Goal: Check status: Check status

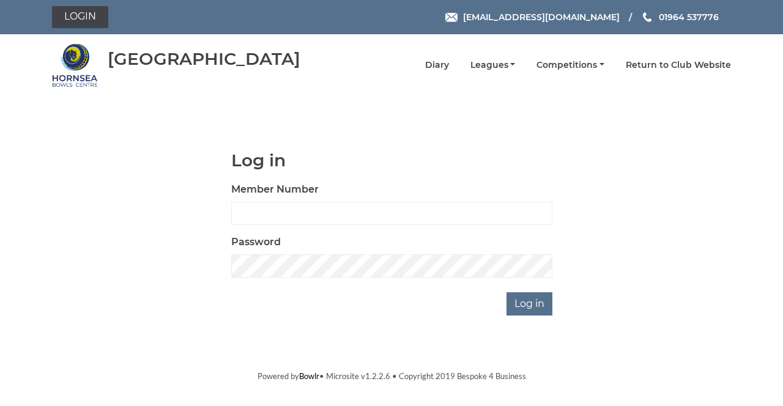
click at [251, 196] on label "Member Number" at bounding box center [274, 189] width 87 height 15
click at [251, 202] on input "Member Number" at bounding box center [391, 213] width 321 height 23
type input "0865"
click at [506, 292] on input "Log in" at bounding box center [529, 303] width 46 height 23
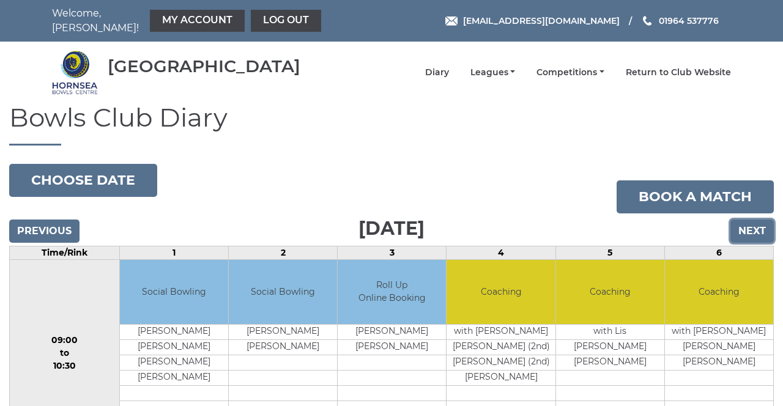
click at [744, 220] on input "Next" at bounding box center [751, 231] width 43 height 23
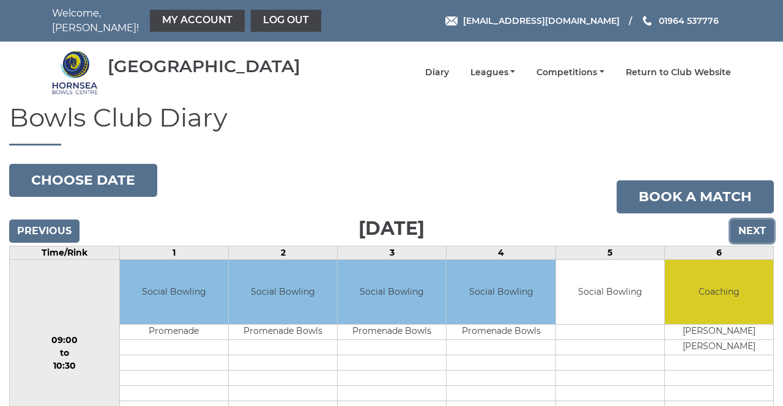
click at [747, 221] on input "Next" at bounding box center [751, 231] width 43 height 23
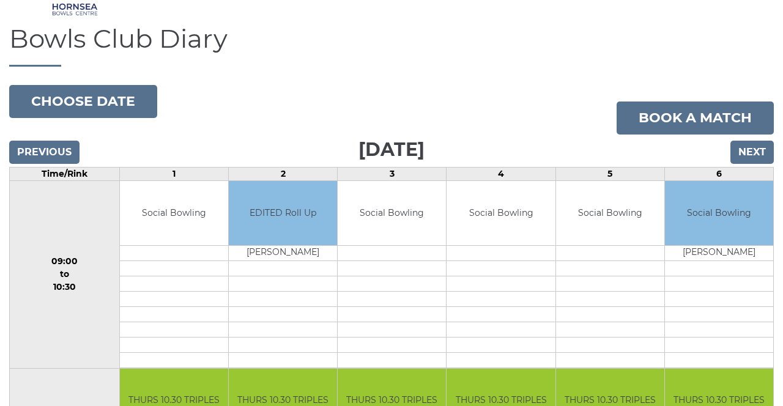
scroll to position [78, 0]
